Goal: Book appointment/travel/reservation

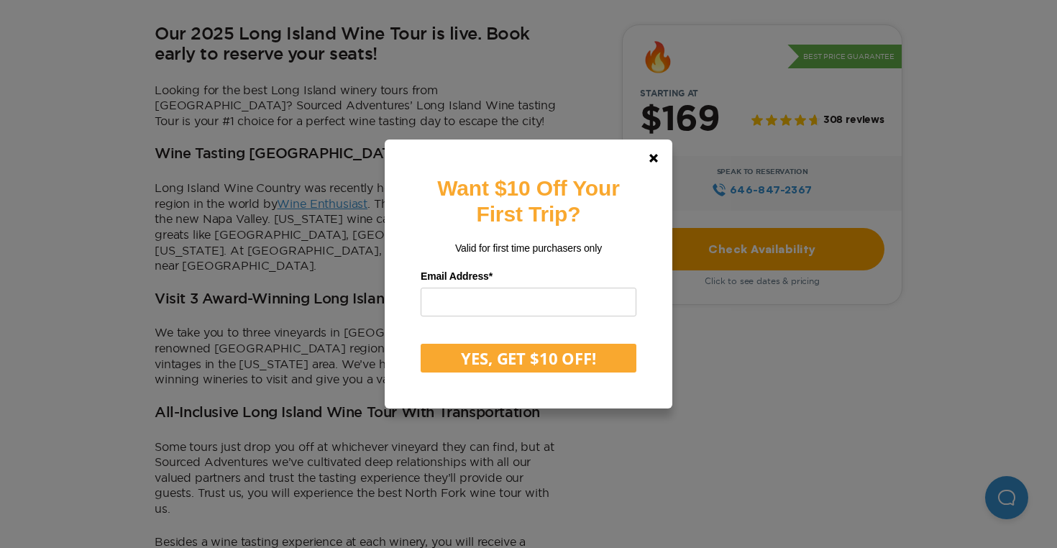
scroll to position [488, 0]
click at [646, 153] on link at bounding box center [653, 158] width 35 height 35
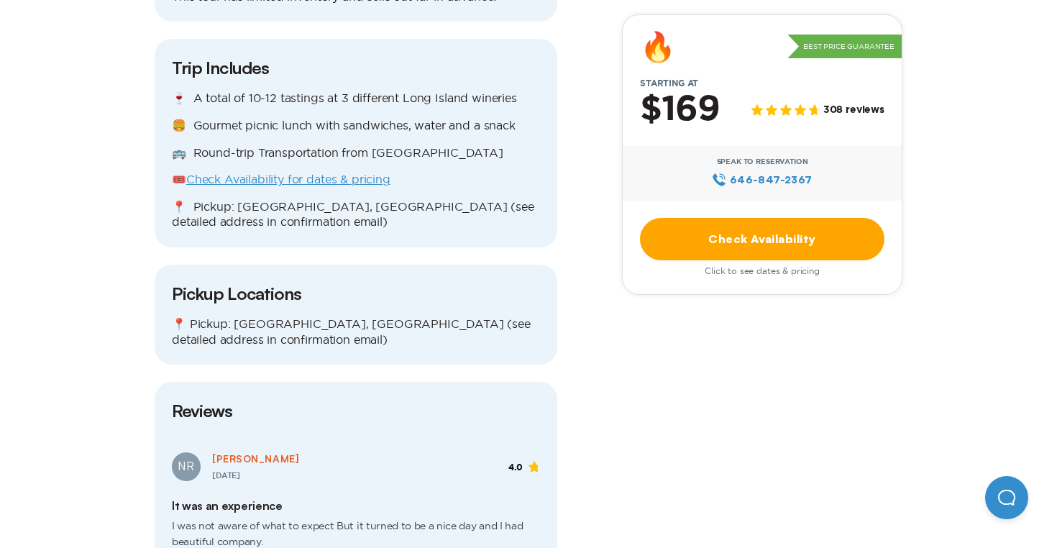
scroll to position [1437, 0]
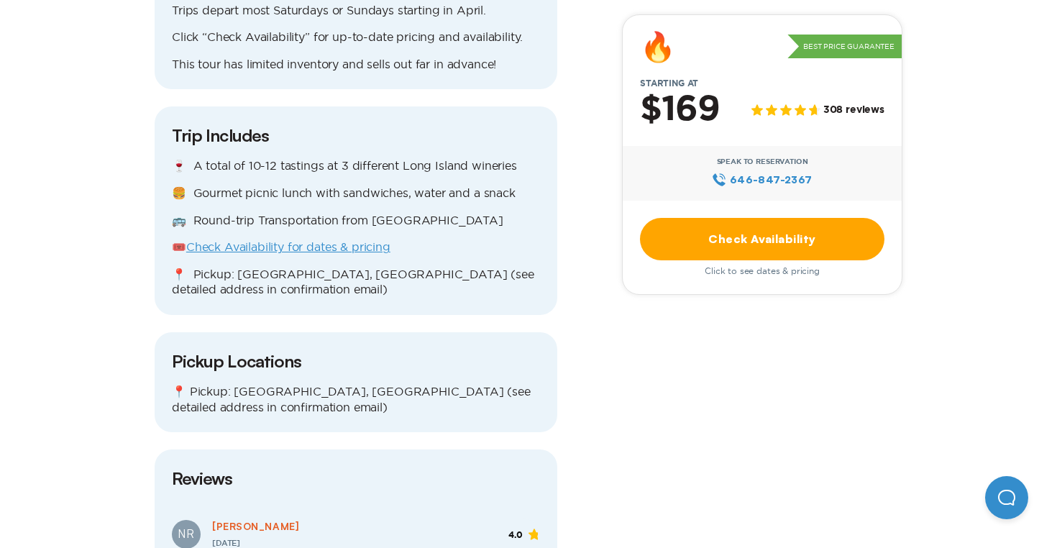
click at [367, 240] on link "Check Availability for dates & pricing" at bounding box center [288, 246] width 204 height 13
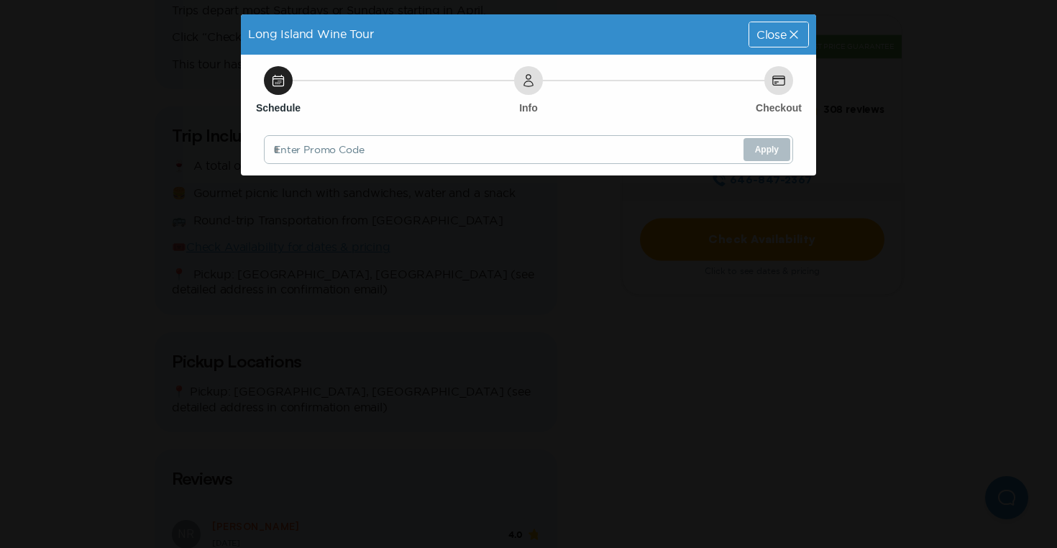
scroll to position [0, 0]
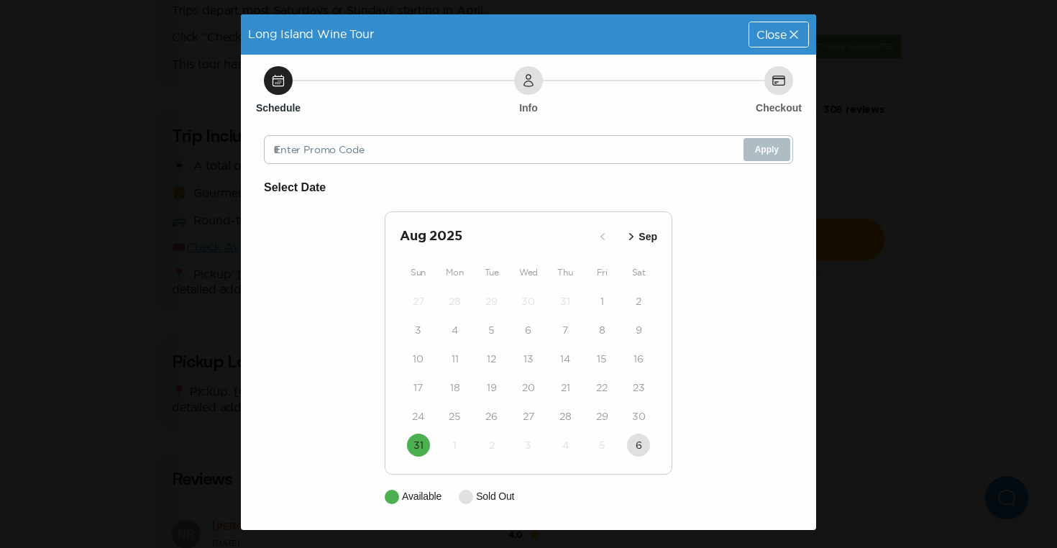
click at [648, 405] on div "30" at bounding box center [638, 416] width 37 height 29
click at [416, 448] on time "31" at bounding box center [418, 445] width 10 height 14
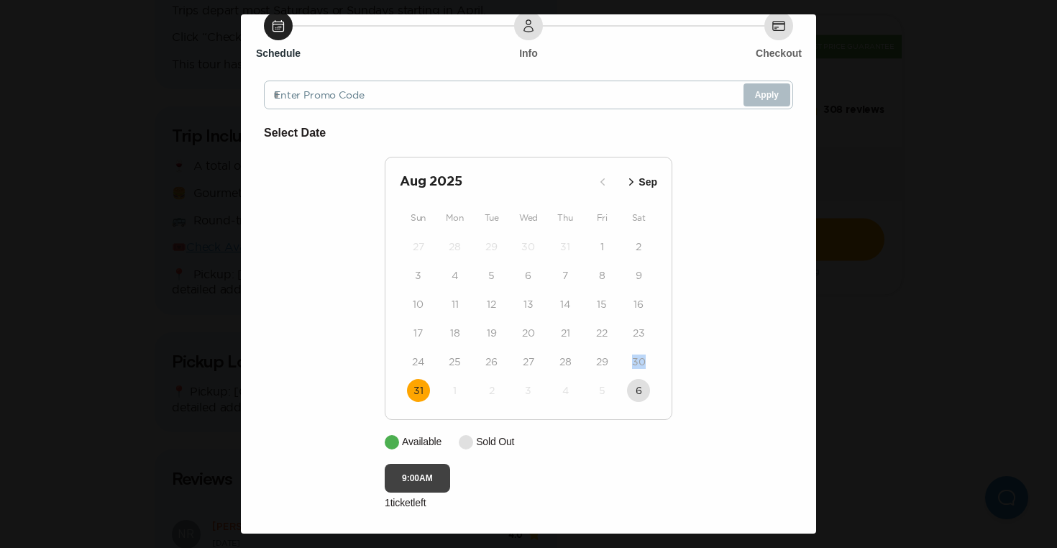
click at [420, 479] on button "9:00AM" at bounding box center [417, 478] width 65 height 29
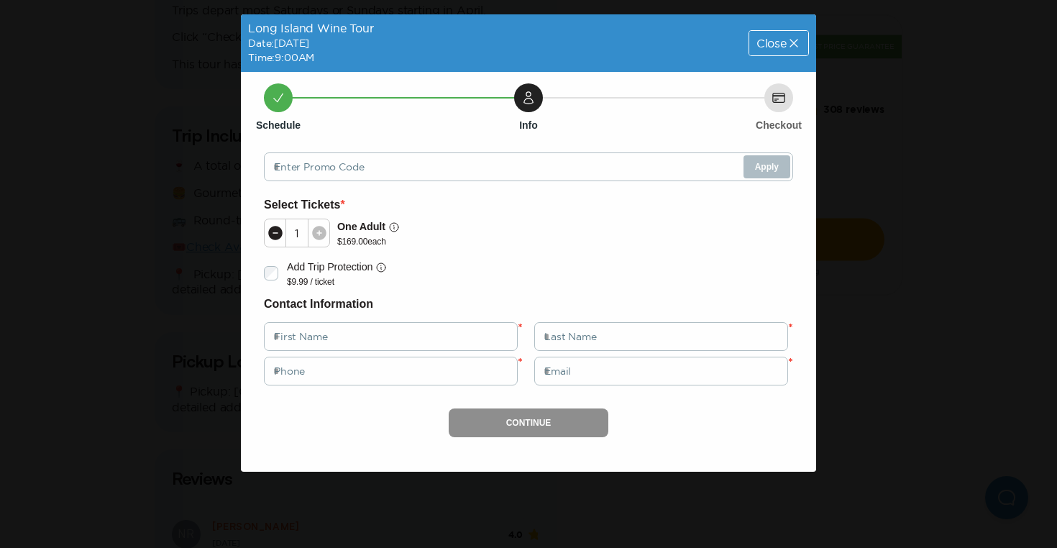
click at [315, 231] on icon at bounding box center [319, 233] width 14 height 14
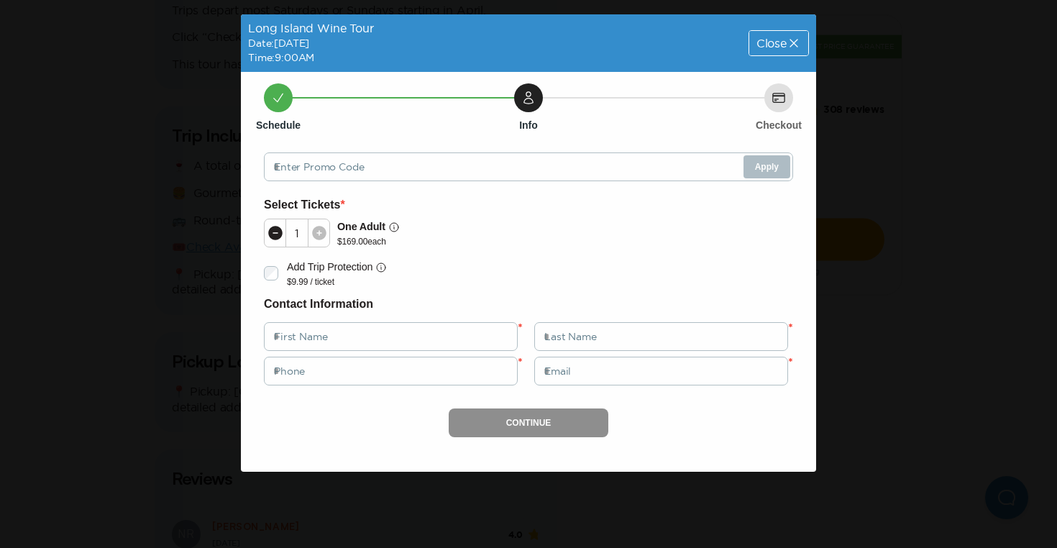
click at [315, 231] on icon at bounding box center [319, 233] width 14 height 14
click at [760, 40] on span "Close" at bounding box center [771, 43] width 30 height 12
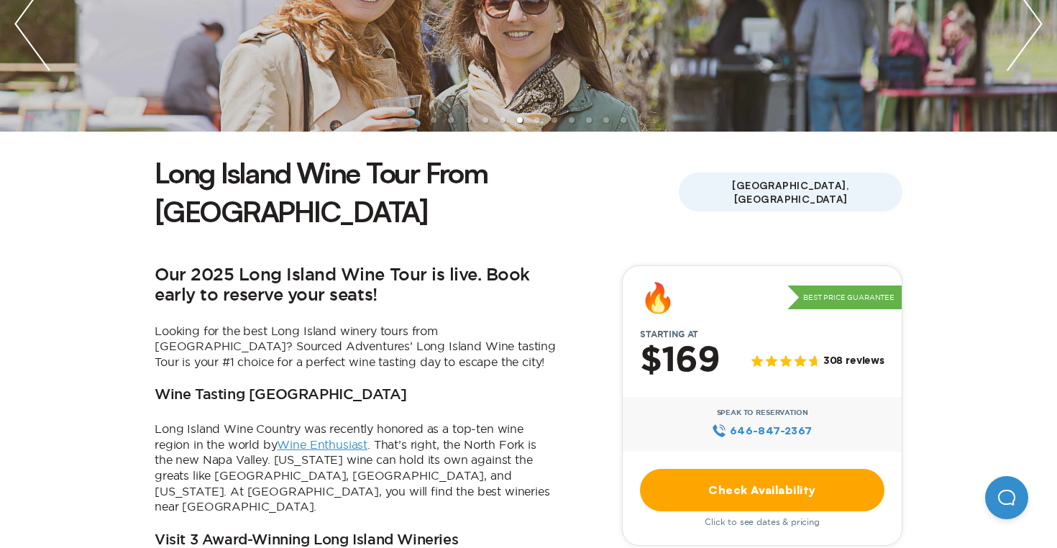
scroll to position [254, 0]
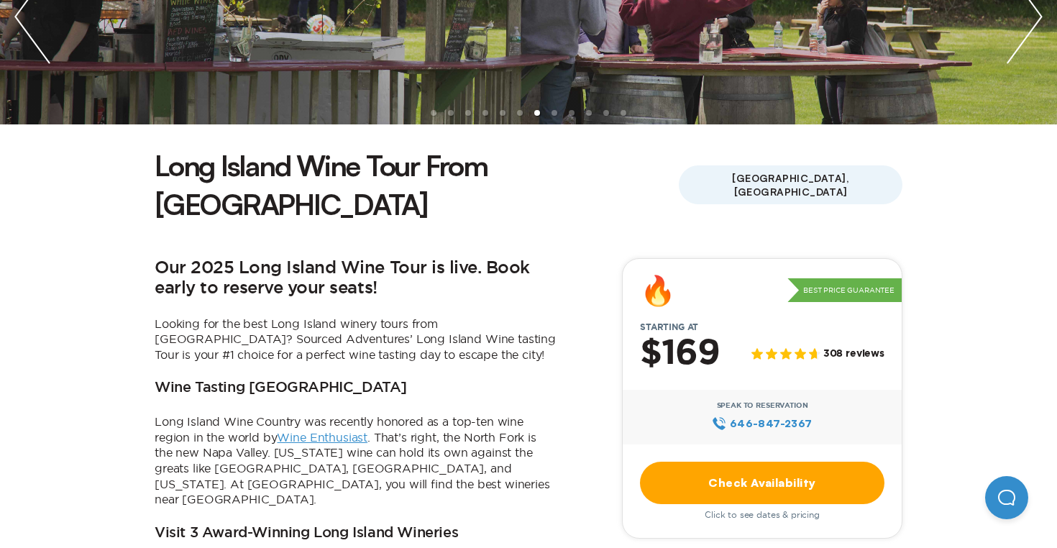
click at [751, 461] on link "Check Availability" at bounding box center [762, 482] width 244 height 42
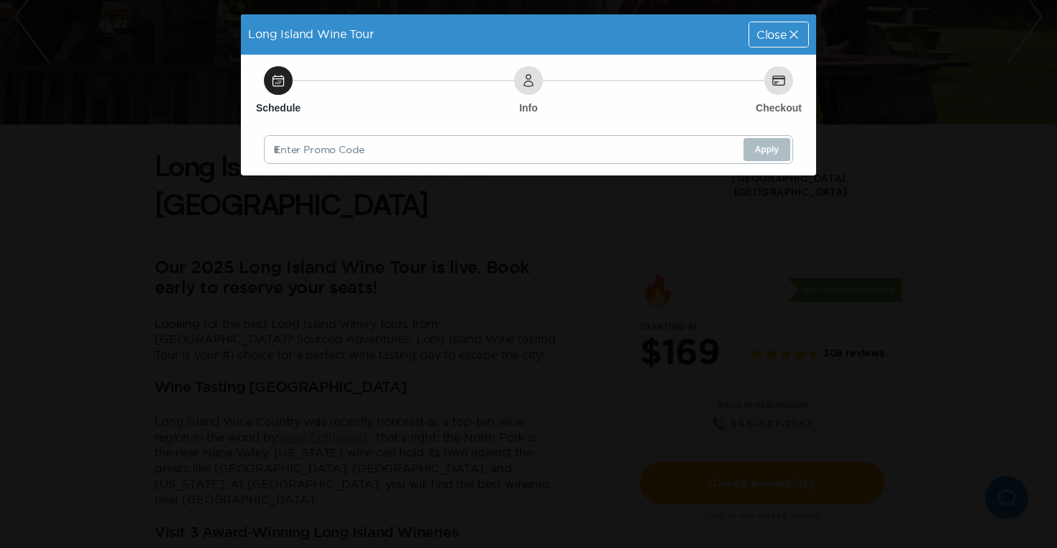
scroll to position [0, 0]
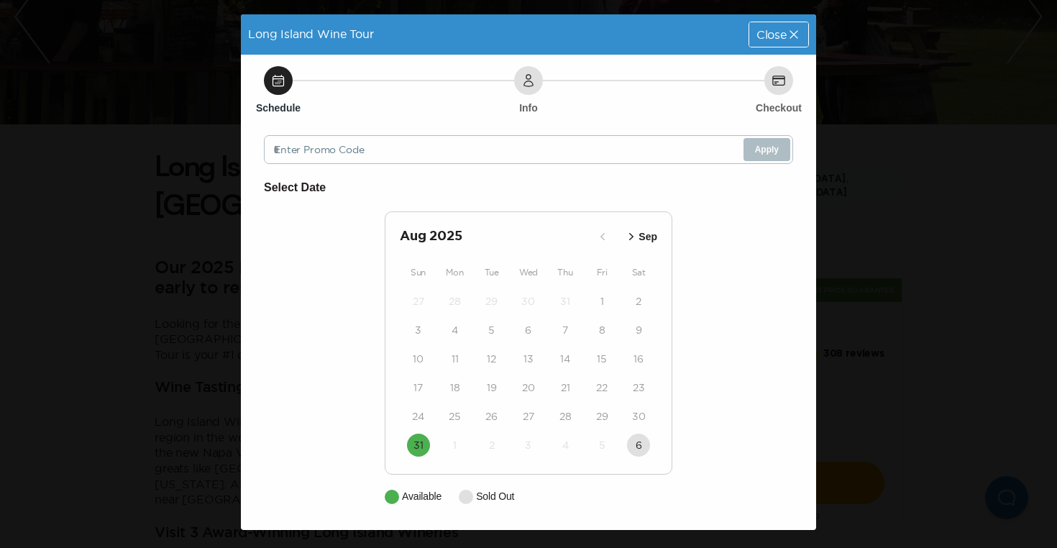
click at [424, 456] on div "31" at bounding box center [418, 445] width 37 height 29
click at [420, 438] on time "31" at bounding box center [418, 445] width 10 height 14
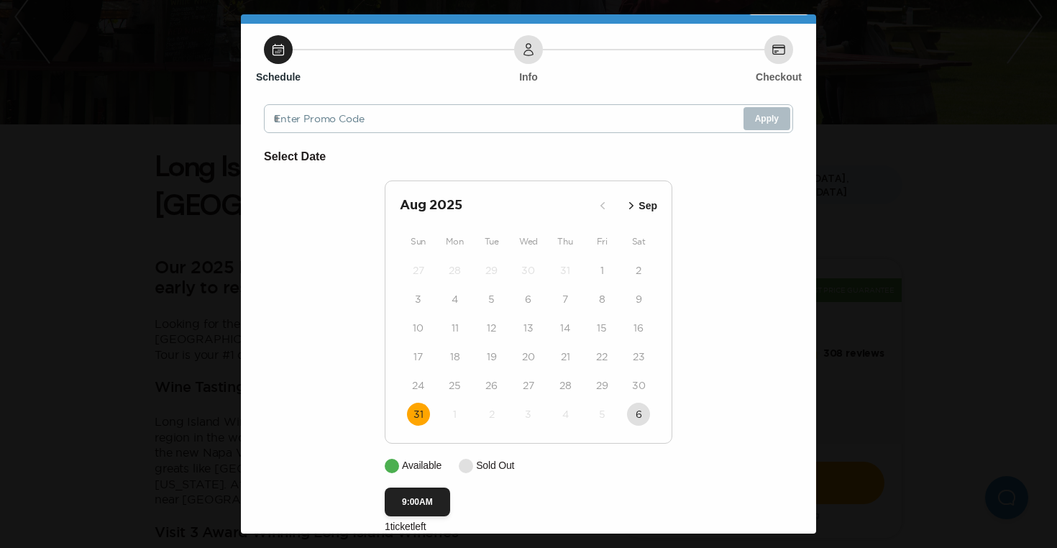
scroll to position [58, 0]
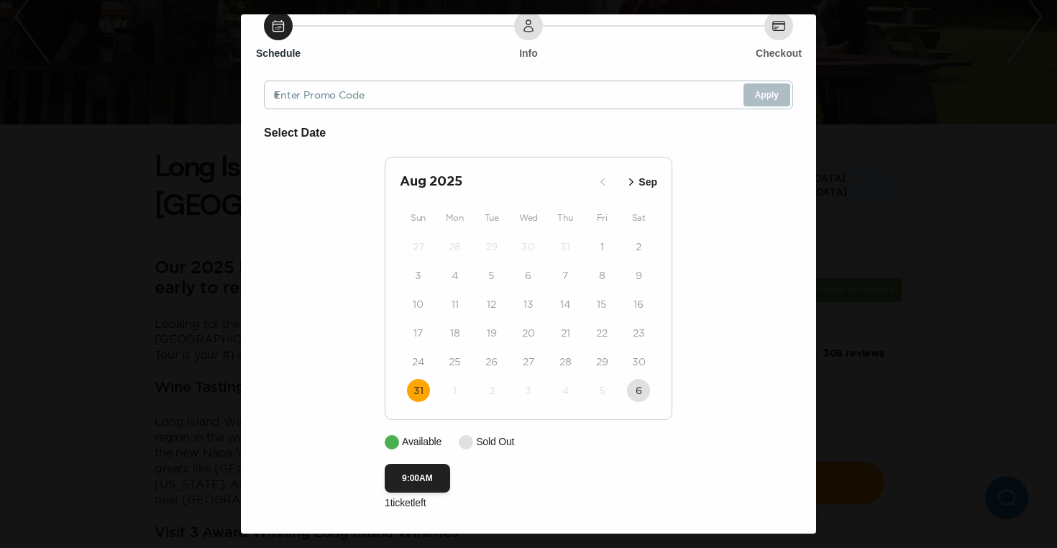
click at [630, 188] on icon "button" at bounding box center [631, 182] width 14 height 14
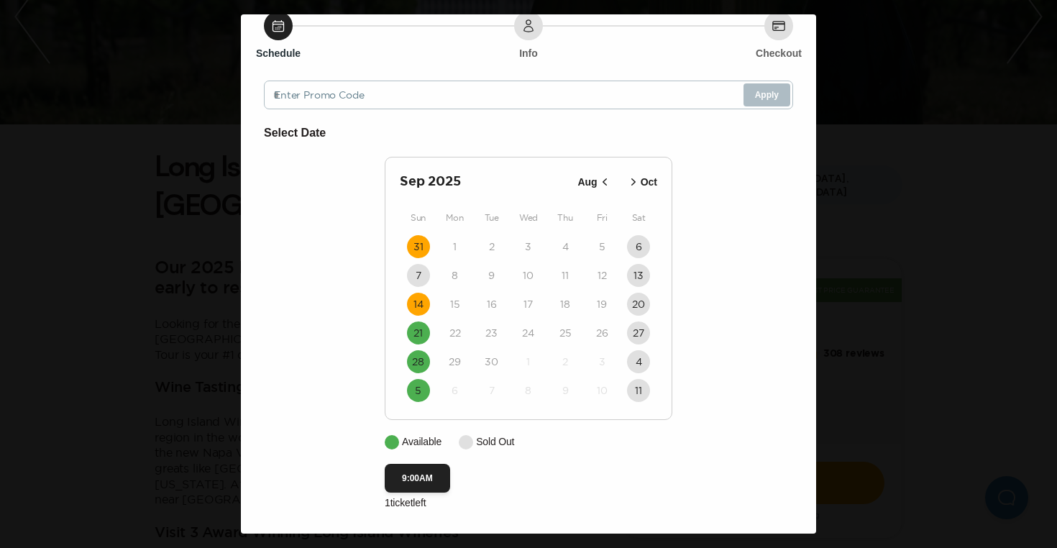
click at [414, 303] on time "14" at bounding box center [418, 304] width 10 height 14
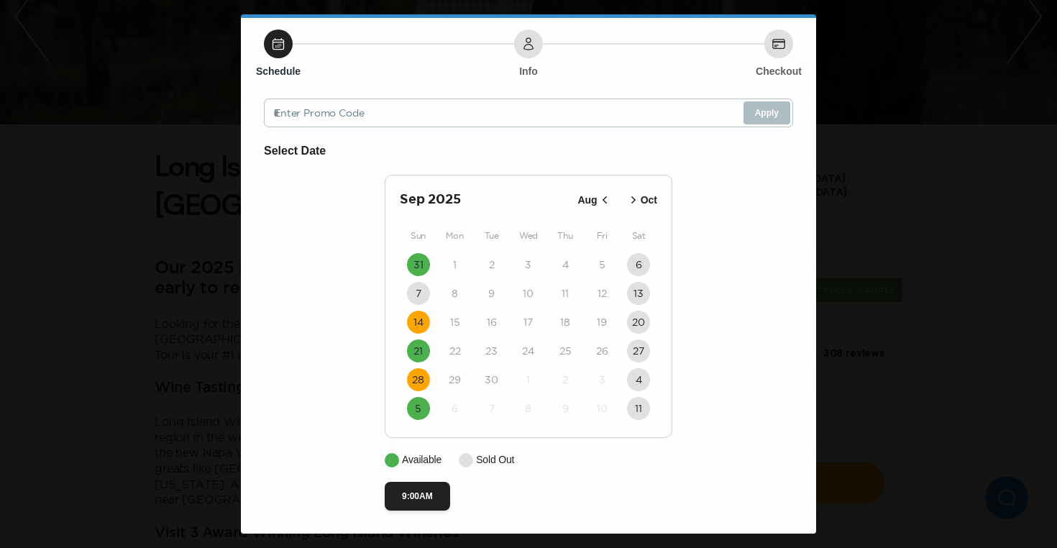
click at [420, 380] on time "28" at bounding box center [418, 379] width 12 height 14
click at [961, 60] on div "Long Island Wine Tour Date: [DATE] Close Schedule Info Checkout Enter Promo Cod…" at bounding box center [528, 274] width 1057 height 548
